Goal: Register for event/course

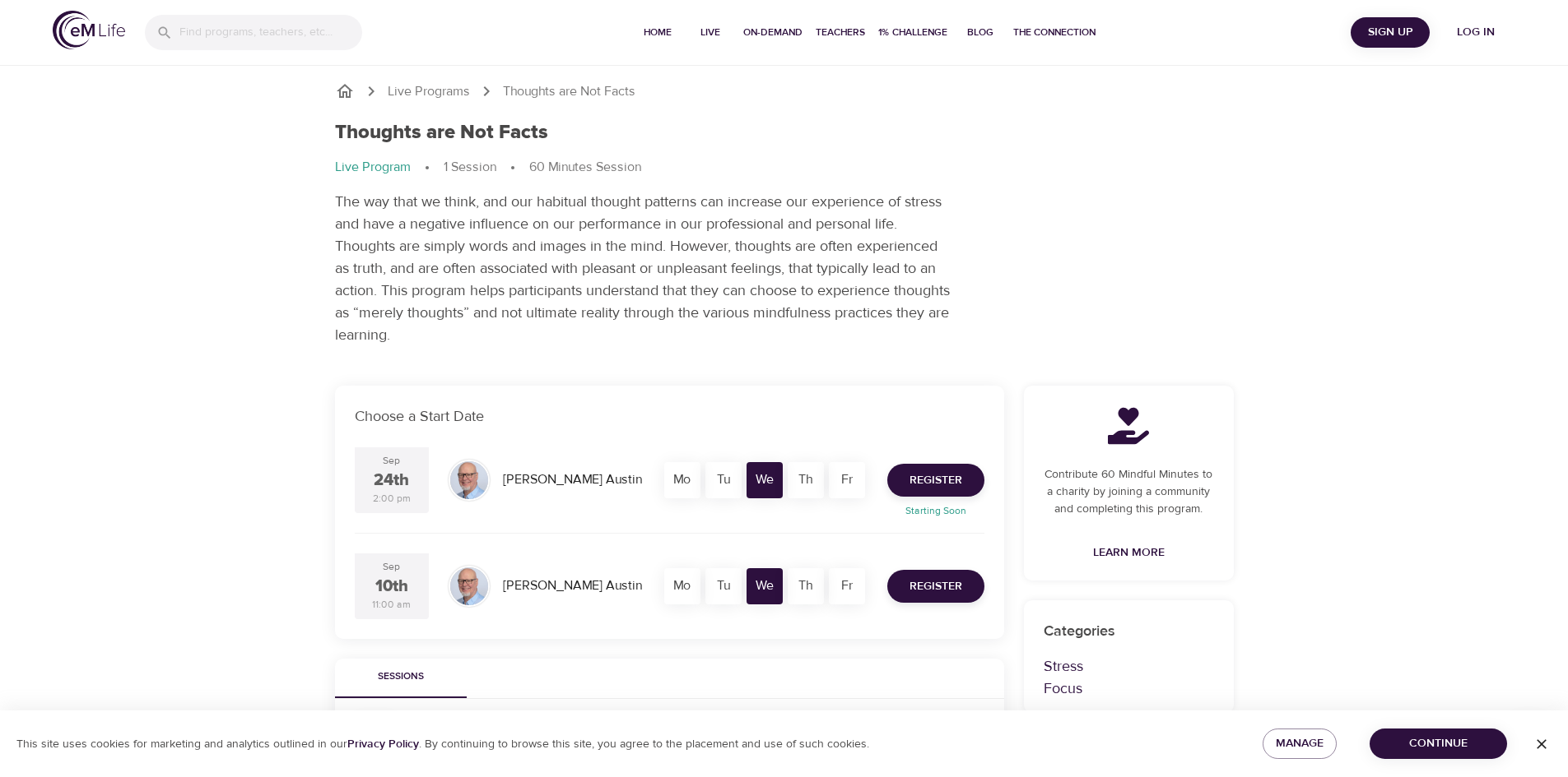
click at [1412, 747] on span "Continue" at bounding box center [1438, 745] width 111 height 21
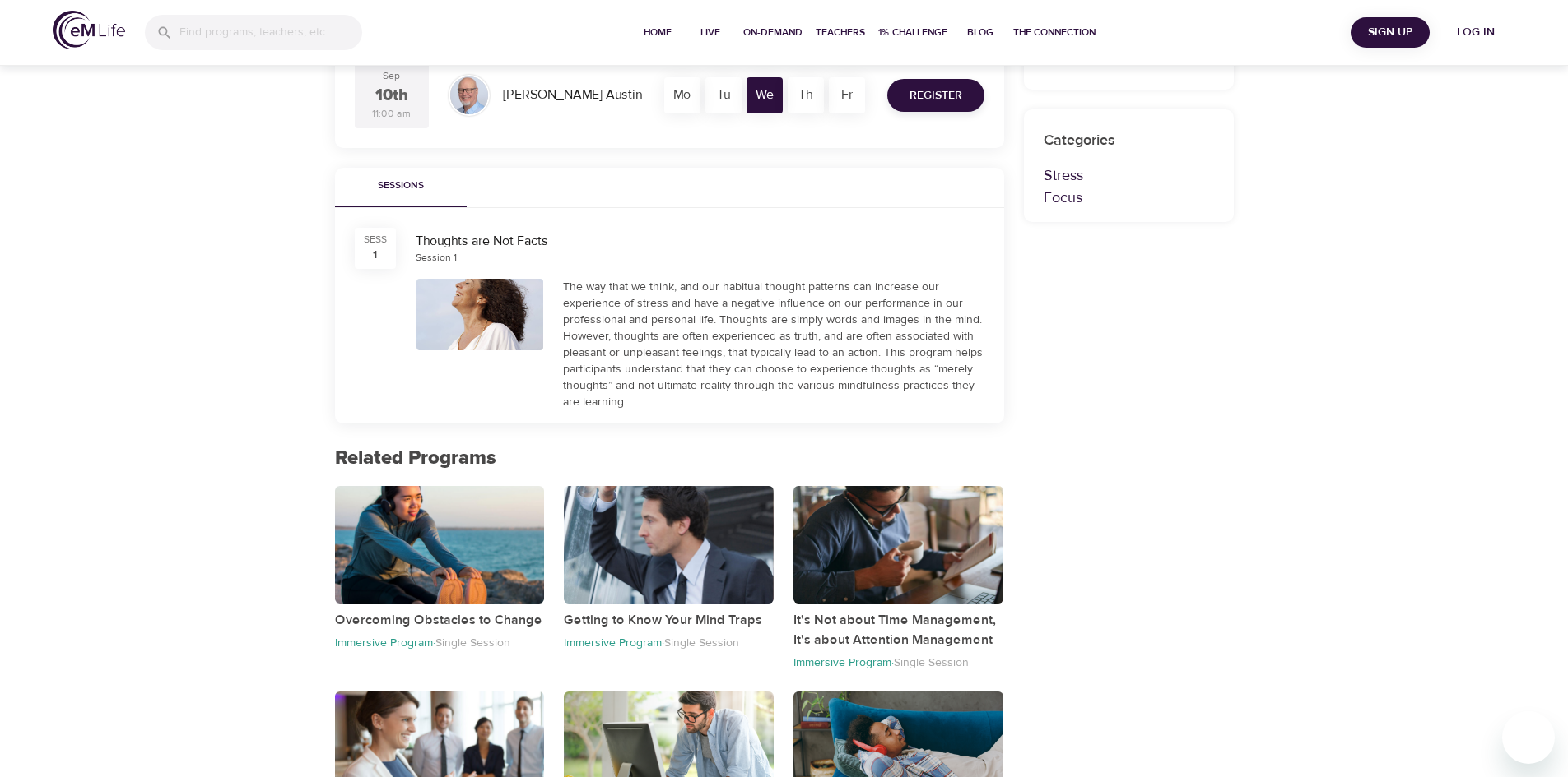
scroll to position [493, 0]
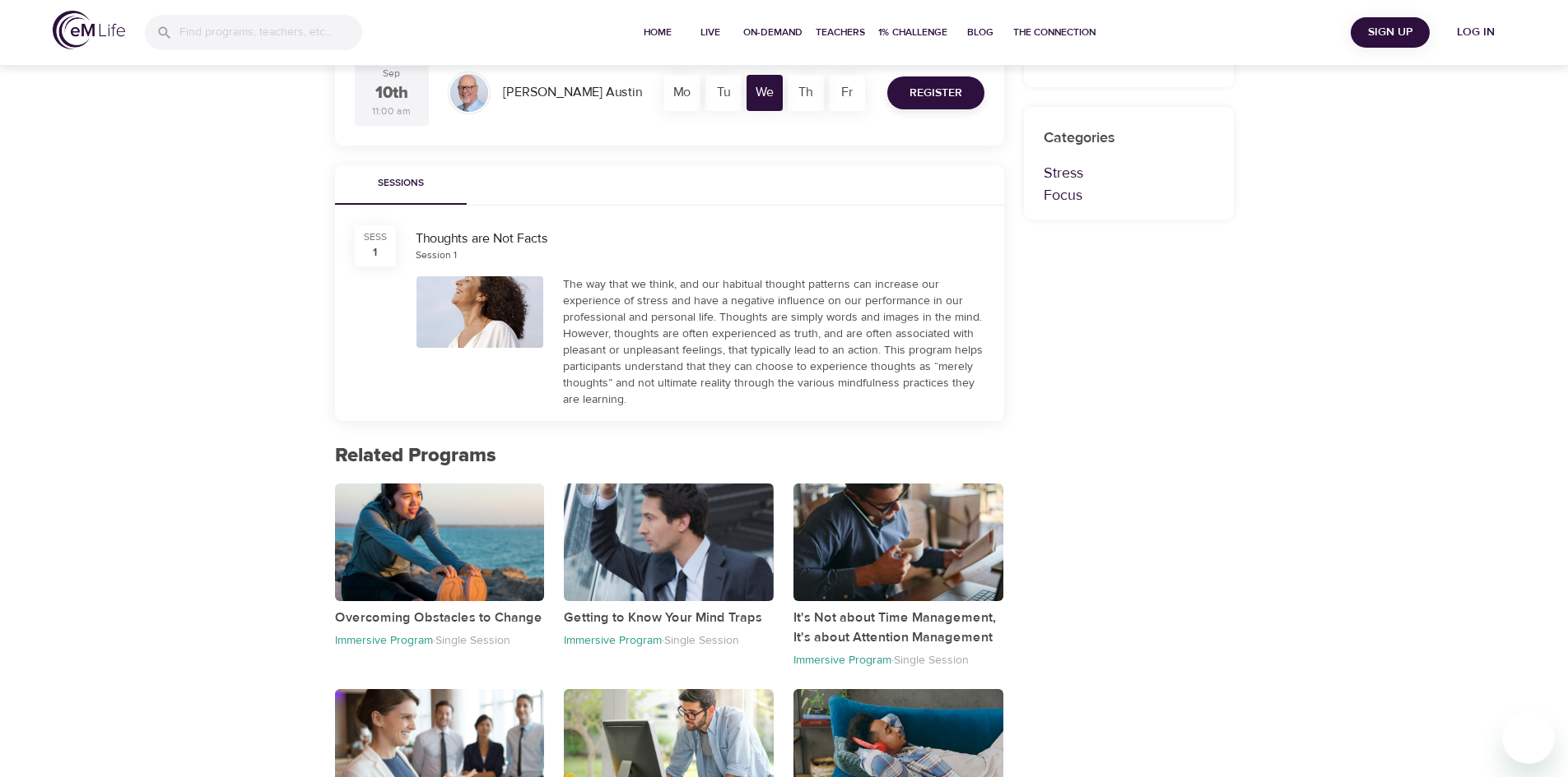
click at [473, 306] on div at bounding box center [480, 311] width 127 height 71
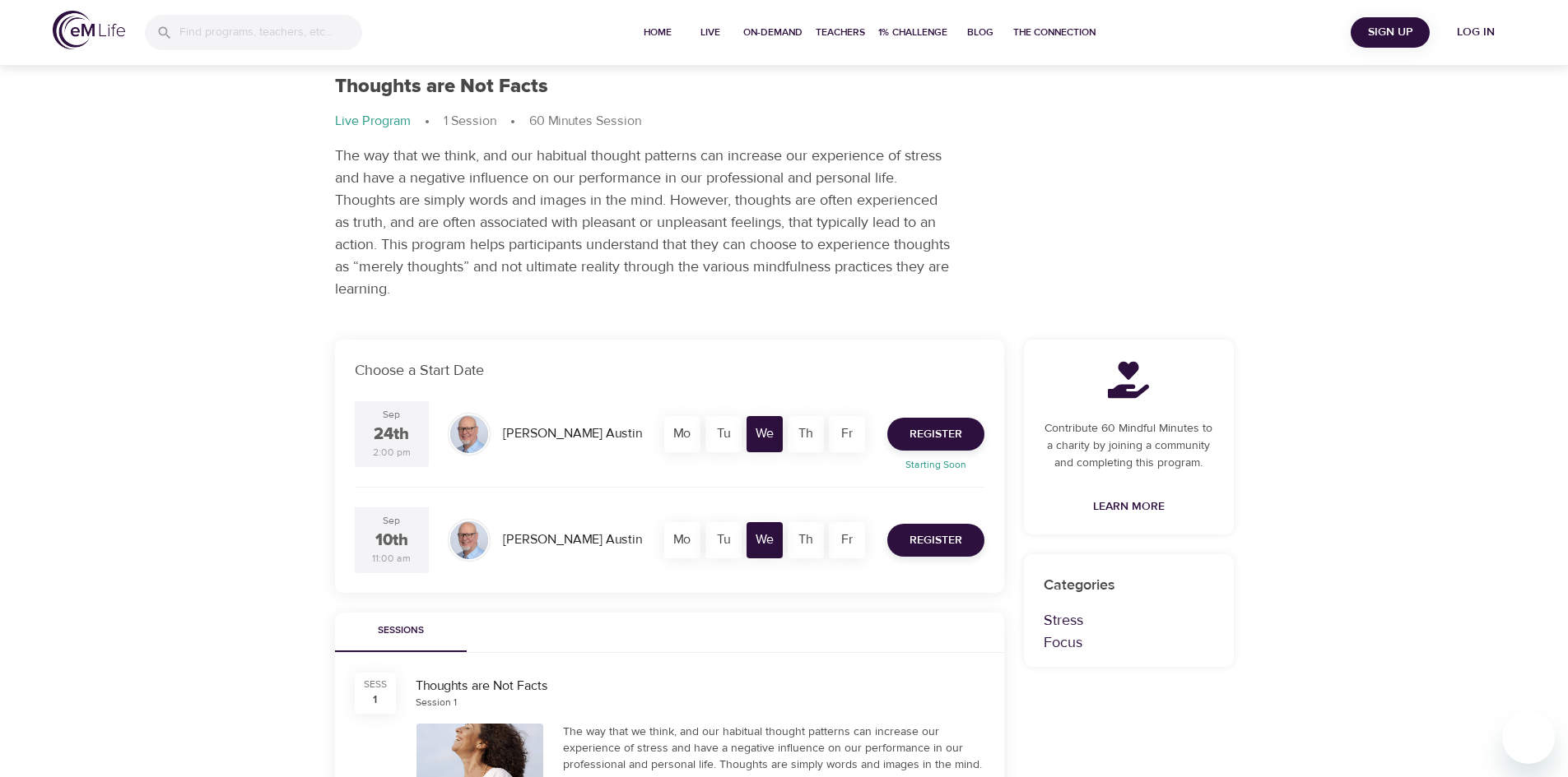
scroll to position [0, 0]
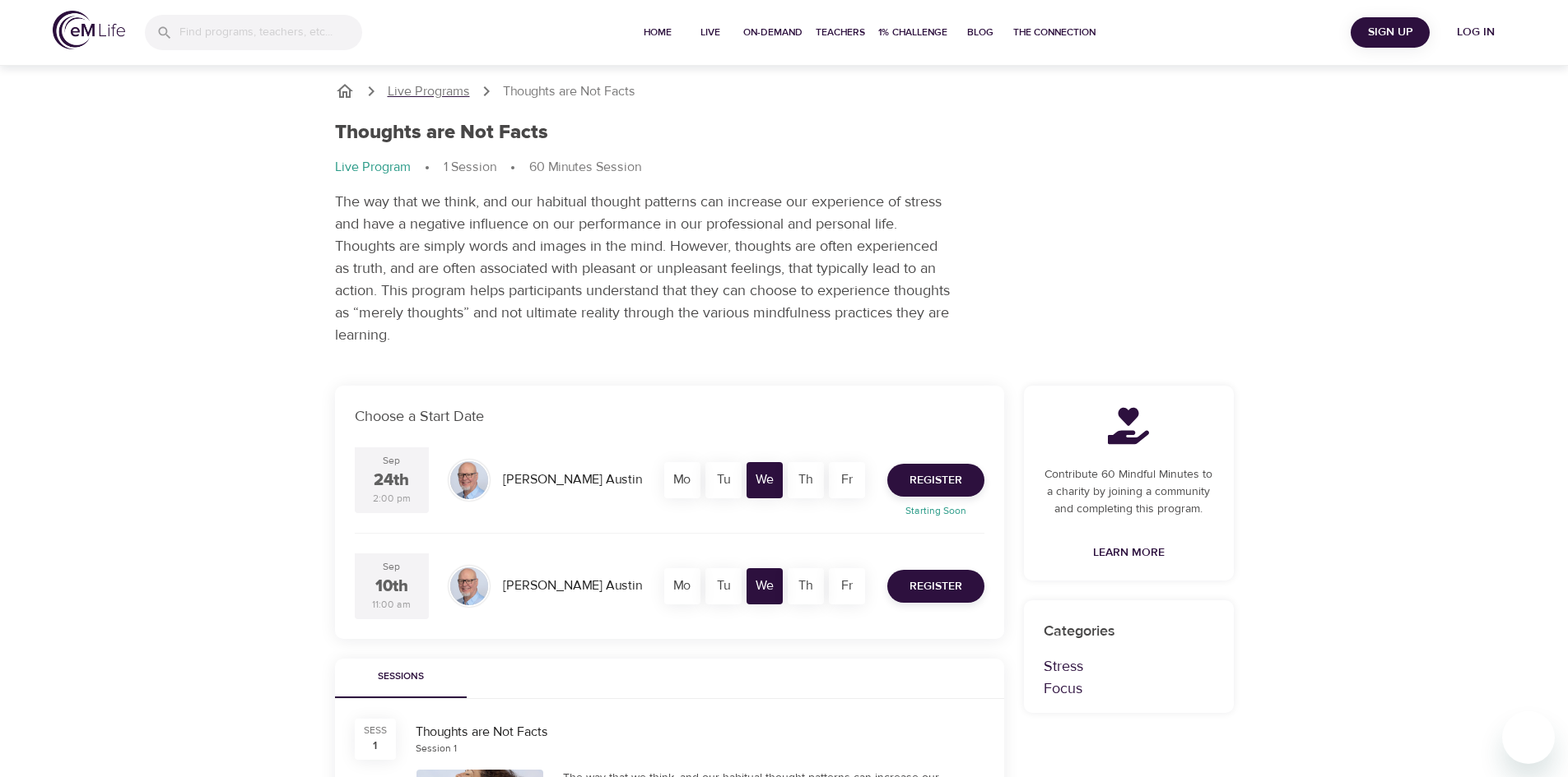
click at [411, 92] on p "Live Programs" at bounding box center [428, 92] width 83 height 19
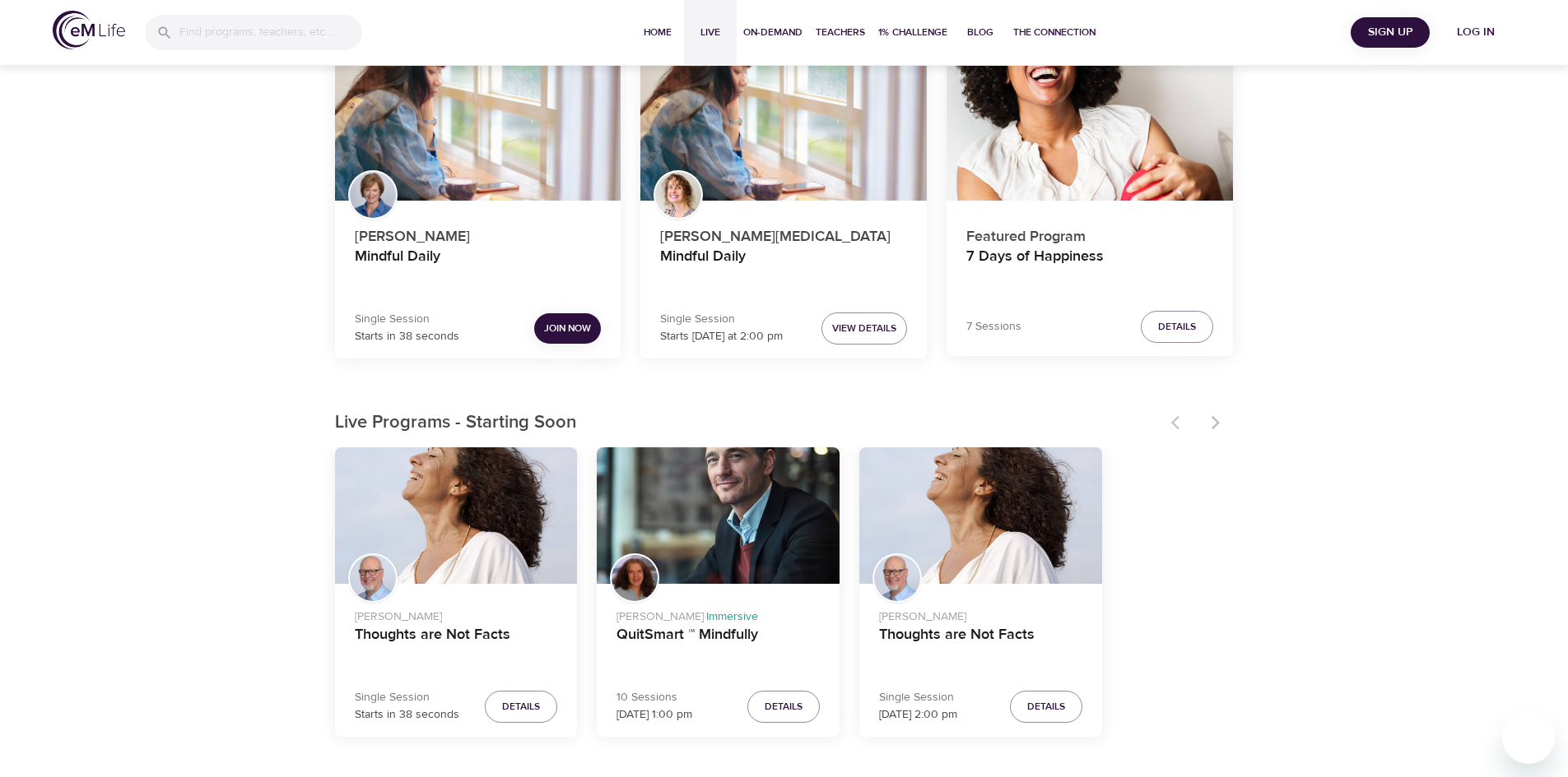
scroll to position [412, 0]
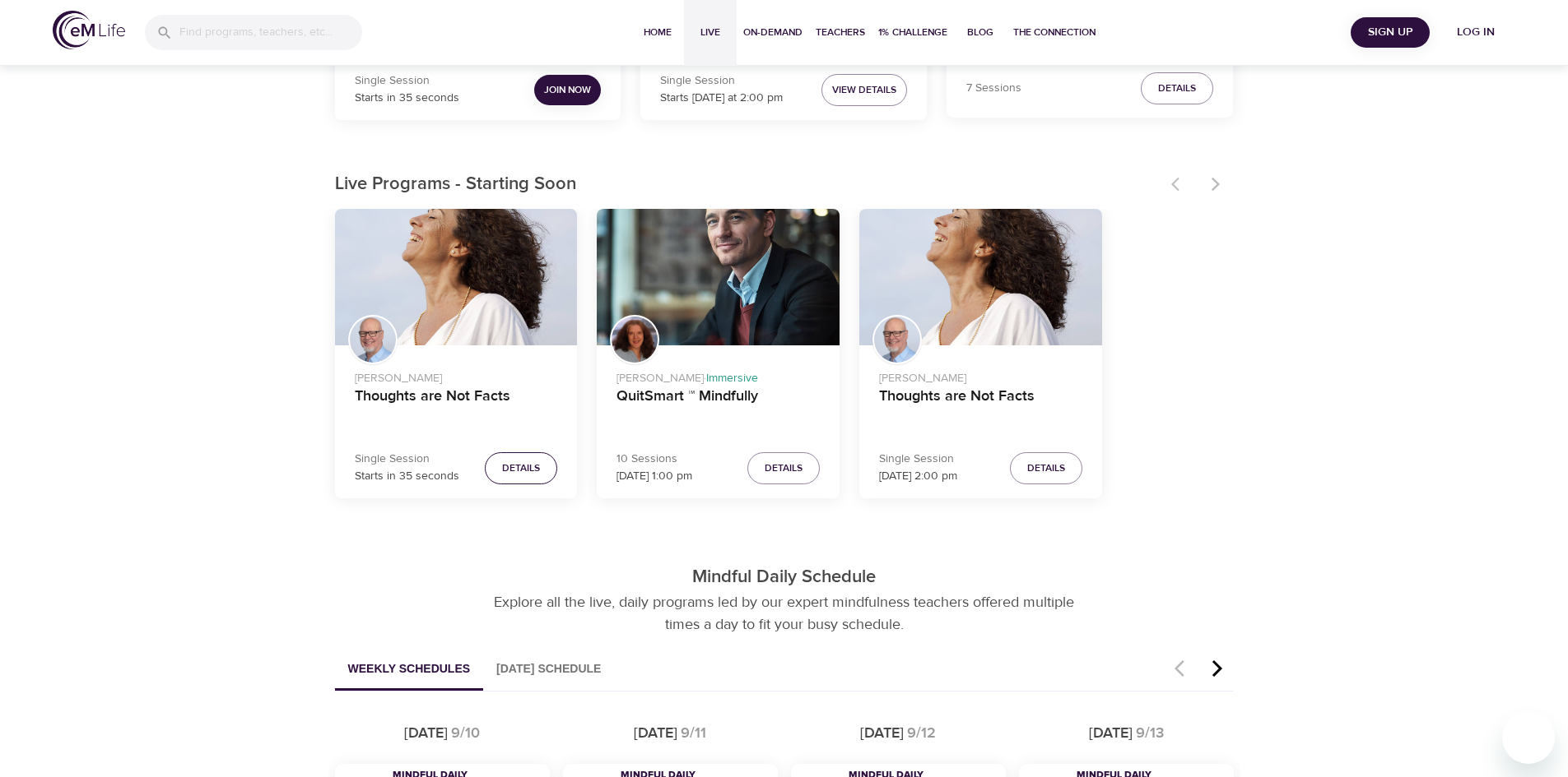
click at [514, 473] on span "Details" at bounding box center [521, 469] width 38 height 17
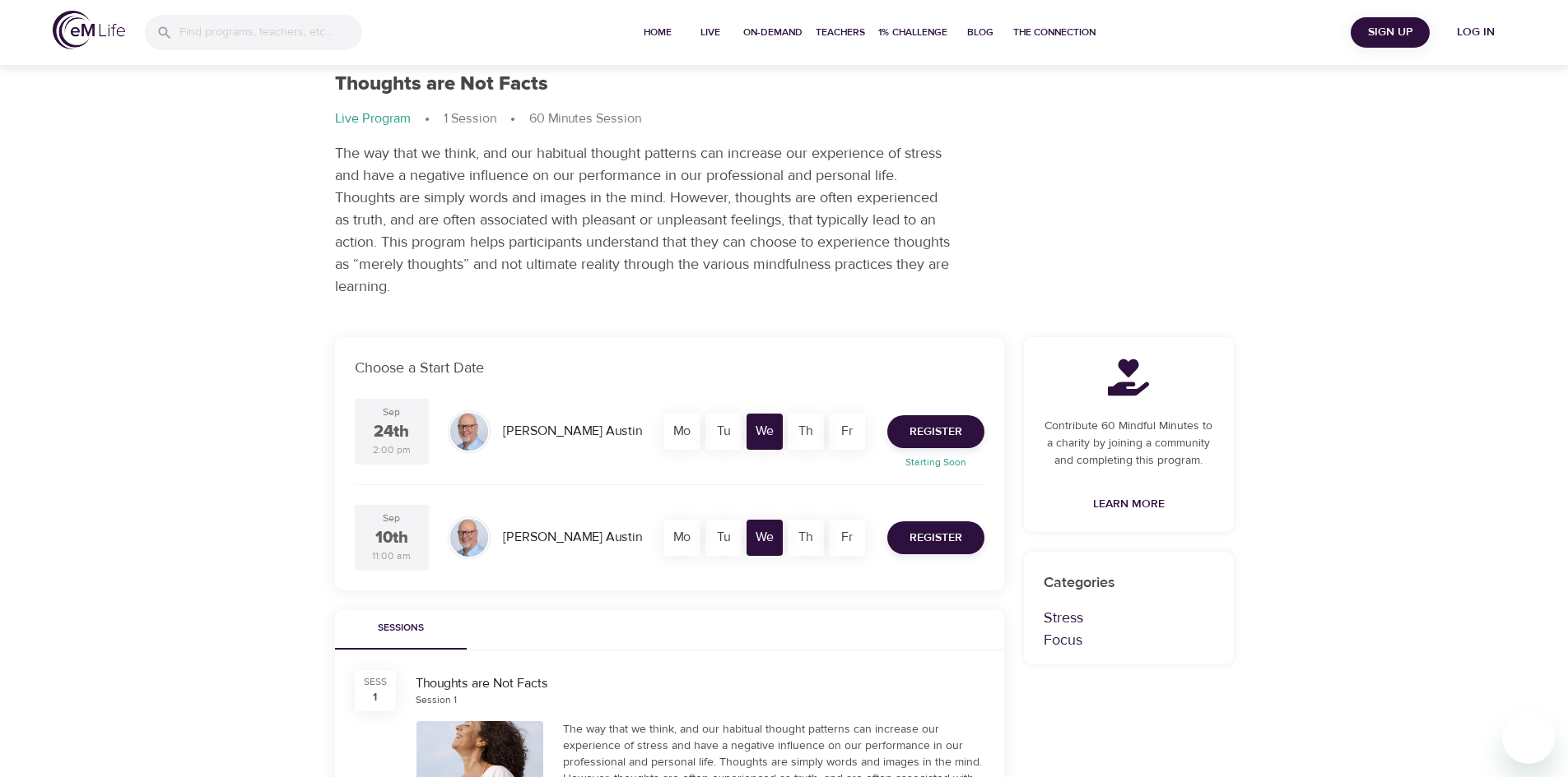
scroll to position [412, 0]
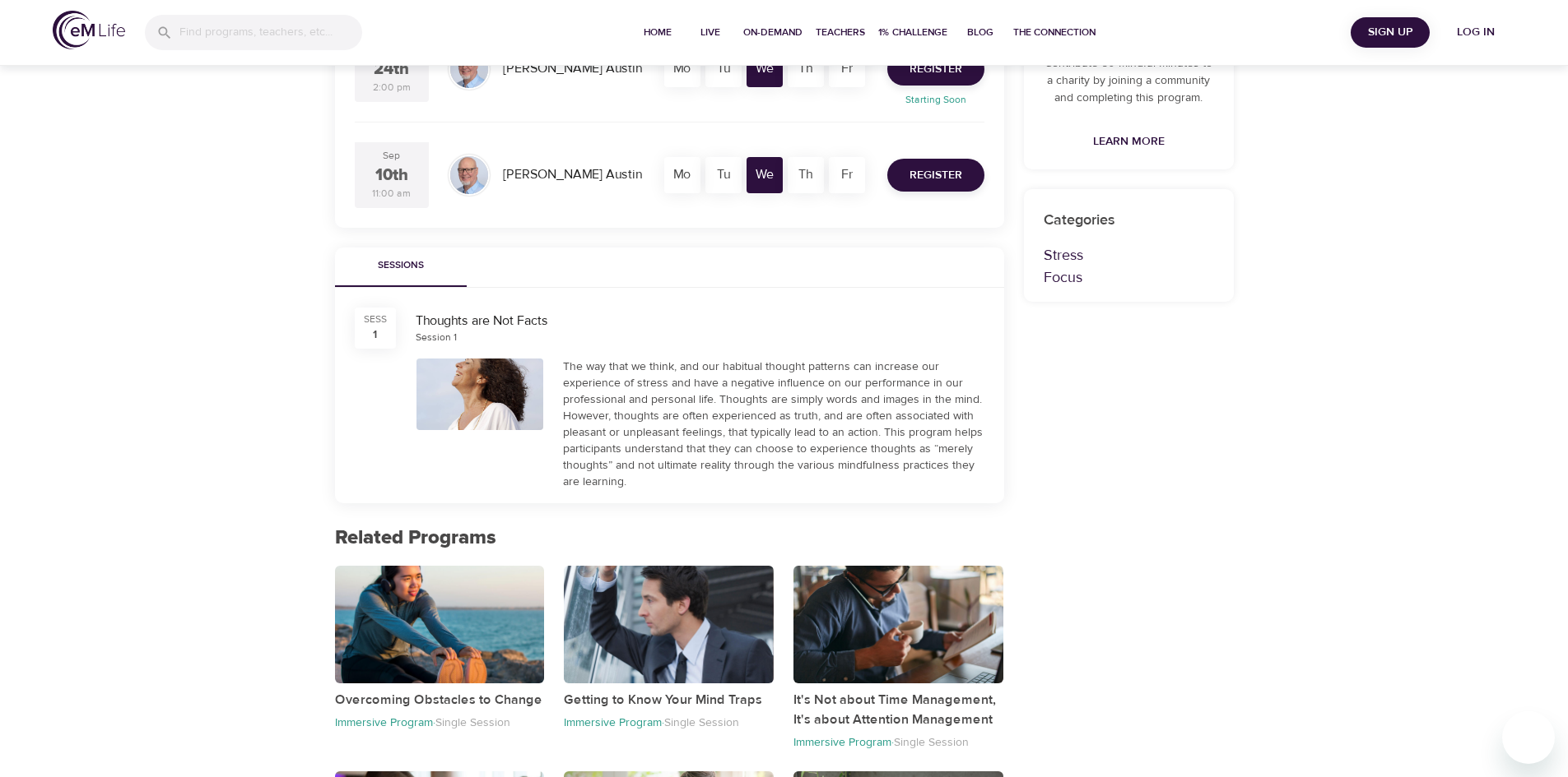
click at [495, 406] on div at bounding box center [480, 394] width 127 height 71
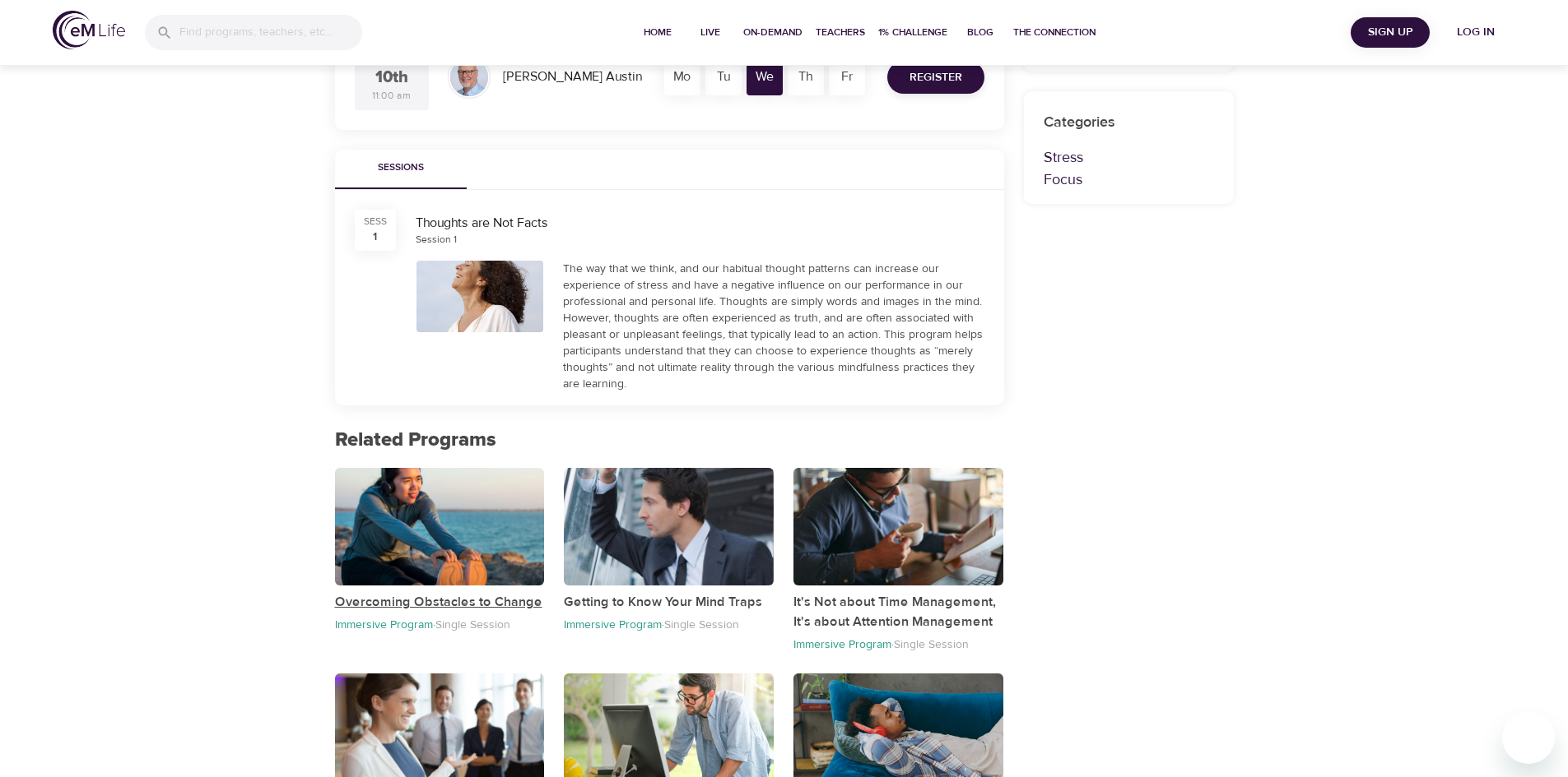
scroll to position [622, 0]
